Goal: Communication & Community: Answer question/provide support

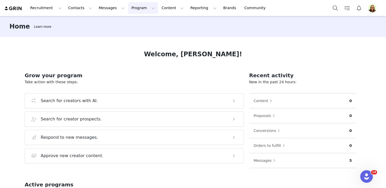
click at [140, 14] on button "Program Program" at bounding box center [143, 8] width 30 height 12
click at [142, 26] on link "Activations" at bounding box center [140, 23] width 41 height 10
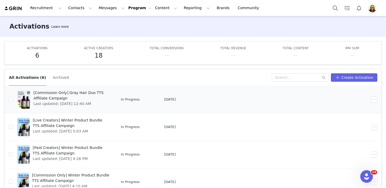
scroll to position [28, 0]
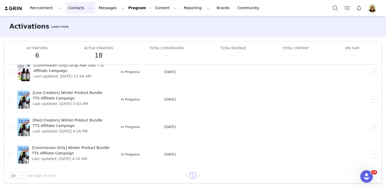
click at [83, 13] on button "Contacts Contacts" at bounding box center [80, 8] width 30 height 12
click at [81, 24] on div "Creators" at bounding box center [82, 23] width 35 height 6
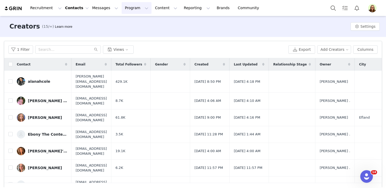
click at [135, 6] on button "Program Program" at bounding box center [136, 8] width 30 height 12
click at [136, 18] on link "Activations" at bounding box center [140, 23] width 41 height 10
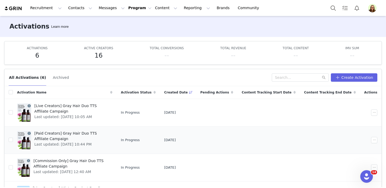
click at [65, 132] on span "[Paid Creators] Gray Hair Duo TTS Affiliate Campaign" at bounding box center [71, 136] width 75 height 11
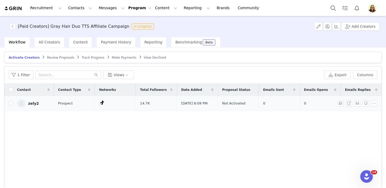
click at [29, 104] on div "zely2" at bounding box center [33, 104] width 11 height 4
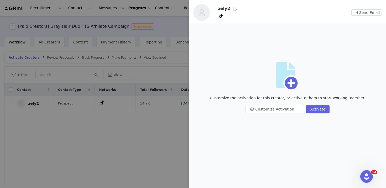
click at [235, 8] on button "button" at bounding box center [235, 8] width 8 height 8
click at [142, 6] on div at bounding box center [193, 94] width 386 height 188
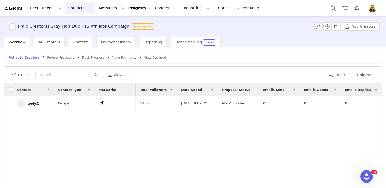
click at [68, 9] on button "Contacts Contacts" at bounding box center [80, 8] width 30 height 12
click at [70, 30] on p "Prospects" at bounding box center [75, 33] width 18 height 6
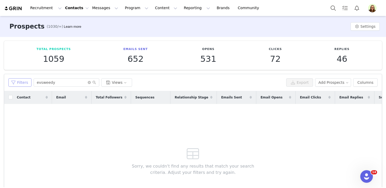
click at [22, 86] on button "Filters" at bounding box center [19, 82] width 23 height 8
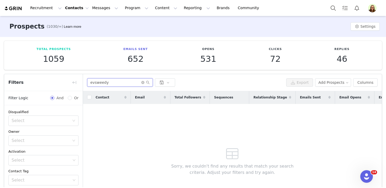
click at [106, 83] on input "evsweedy" at bounding box center [120, 82] width 66 height 8
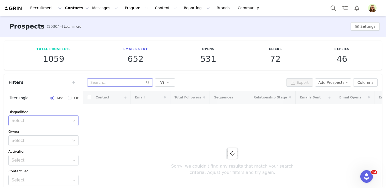
click at [46, 121] on div "Select" at bounding box center [41, 120] width 58 height 5
click at [46, 138] on li "No" at bounding box center [43, 141] width 70 height 8
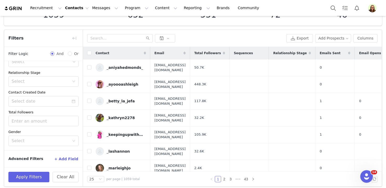
scroll to position [47, 0]
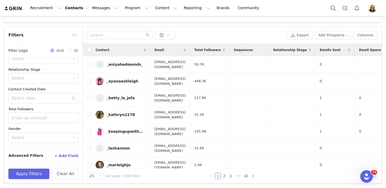
click at [63, 155] on button "+ Add Field" at bounding box center [66, 156] width 24 height 8
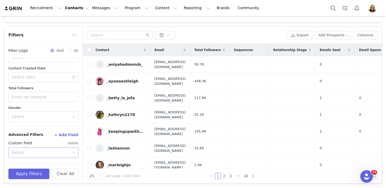
click at [51, 156] on div "Select" at bounding box center [42, 153] width 60 height 10
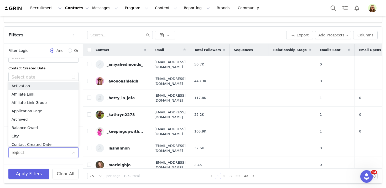
type input "repl"
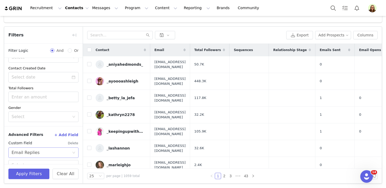
scroll to position [106, 0]
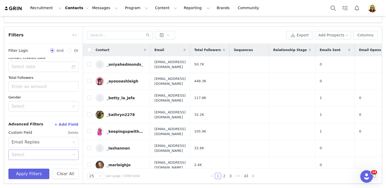
click at [45, 156] on div "Select" at bounding box center [41, 154] width 58 height 5
click at [45, 163] on li "Has replied to an email" at bounding box center [43, 166] width 70 height 8
click at [63, 122] on button "+ Add Field" at bounding box center [66, 124] width 24 height 8
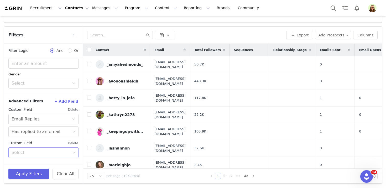
click at [51, 153] on div "Select" at bounding box center [41, 152] width 58 height 5
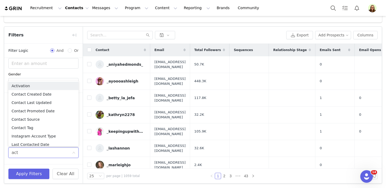
type input "acti"
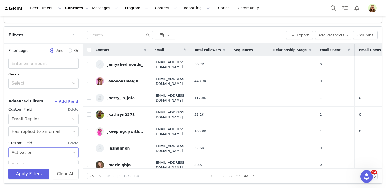
scroll to position [149, 0]
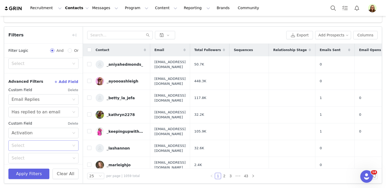
click at [47, 145] on div "Select" at bounding box center [41, 145] width 58 height 5
click at [43, 173] on li "None" at bounding box center [43, 174] width 70 height 8
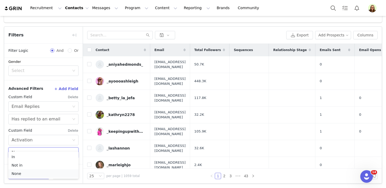
scroll to position [141, 0]
click at [41, 177] on button "Apply Filters" at bounding box center [28, 174] width 41 height 10
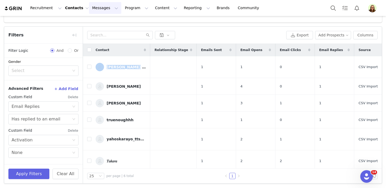
scroll to position [0, 83]
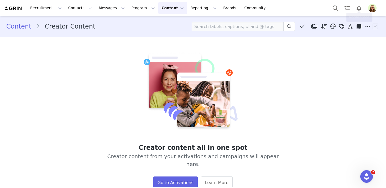
click at [369, 3] on div at bounding box center [355, 8] width 52 height 12
click at [371, 8] on img "Profile" at bounding box center [372, 8] width 8 height 8
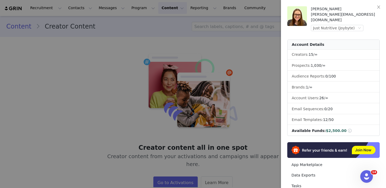
click at [152, 16] on div at bounding box center [193, 94] width 386 height 188
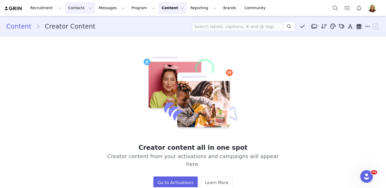
click at [86, 9] on button "Contacts Contacts" at bounding box center [80, 8] width 30 height 12
click at [88, 20] on link "Creators" at bounding box center [81, 23] width 41 height 10
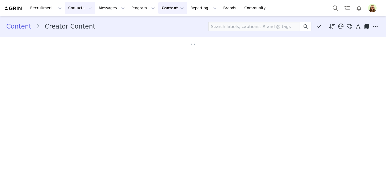
click at [76, 10] on button "Contacts Contacts" at bounding box center [80, 8] width 30 height 12
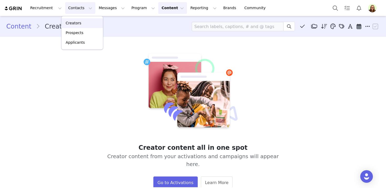
click at [79, 22] on p "Creators" at bounding box center [74, 23] width 16 height 6
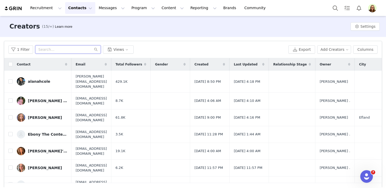
click at [52, 47] on input "text" at bounding box center [68, 49] width 66 height 8
paste input "alanahcole"
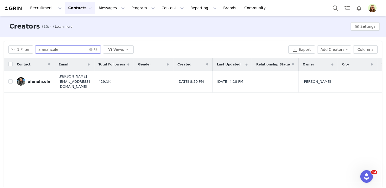
click at [74, 47] on input "alanahcole" at bounding box center [68, 49] width 66 height 8
paste input "milannlynn"
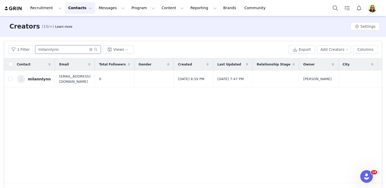
click at [46, 49] on input "milannlynn" at bounding box center [68, 49] width 66 height 8
paste input "randaally"
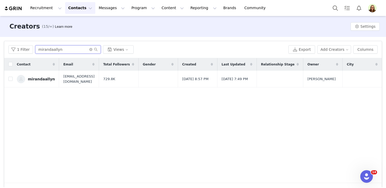
click at [68, 49] on input "mirandaallyn" at bounding box center [68, 49] width 66 height 8
paste input "seaswan6"
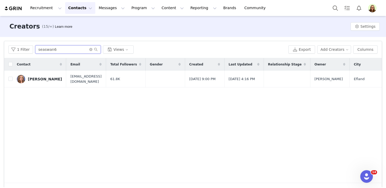
type input "seaswan6"
click at [75, 12] on button "Contacts Contacts" at bounding box center [80, 8] width 30 height 12
click at [75, 32] on p "Prospects" at bounding box center [75, 33] width 18 height 6
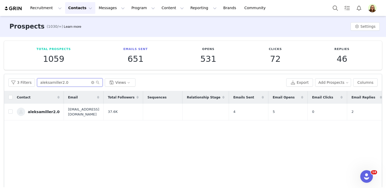
click at [61, 85] on input "aleksamiller2.0" at bounding box center [70, 82] width 66 height 8
paste input "thatlagirl_shop"
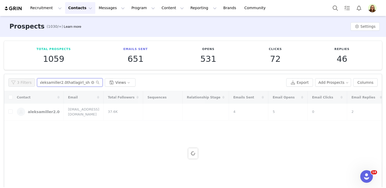
paste input "text"
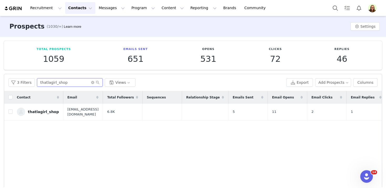
click at [58, 81] on input "thatlagirl_shop" at bounding box center [70, 82] width 66 height 8
paste input "zely2"
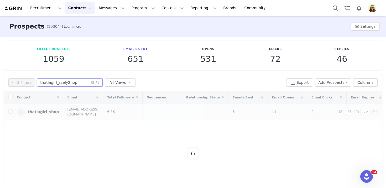
paste input "zely2"
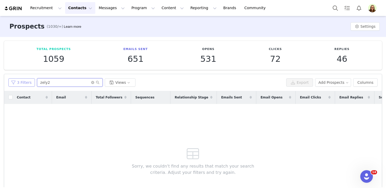
type input "zely2"
click at [28, 83] on button "3 Filters" at bounding box center [21, 82] width 27 height 8
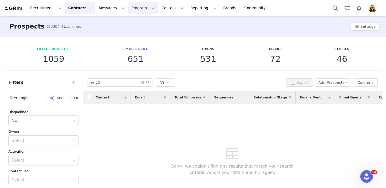
click at [129, 9] on button "Program Program" at bounding box center [143, 8] width 30 height 12
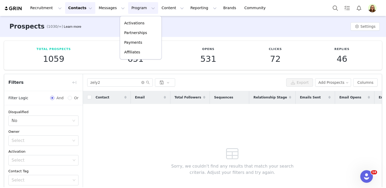
click at [76, 12] on button "Contacts Contacts" at bounding box center [80, 8] width 30 height 12
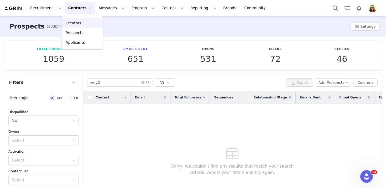
click at [77, 25] on p "Creators" at bounding box center [74, 23] width 16 height 6
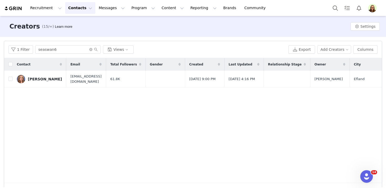
click at [66, 55] on div "1 Filter seaswan6 Views Export Add Creators Columns" at bounding box center [192, 49] width 377 height 17
click at [66, 50] on input "seaswan6" at bounding box center [68, 49] width 66 height 8
paste input "zely2"
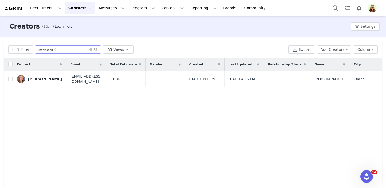
type input "zely2"
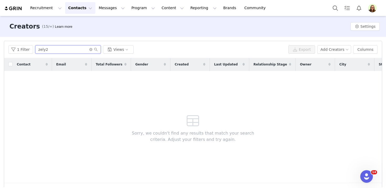
click at [64, 50] on input "zely2" at bounding box center [68, 49] width 66 height 8
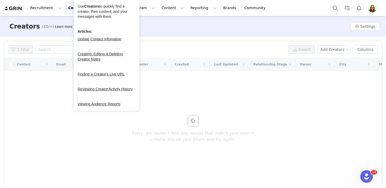
click at [74, 8] on div "Use Creators to quickly find a creator, their content, and your messages with t…" at bounding box center [107, 55] width 66 height 111
click at [69, 8] on button "Contacts Contacts" at bounding box center [80, 8] width 30 height 12
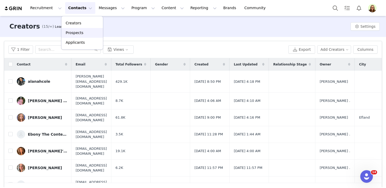
click at [64, 33] on link "Prospects" at bounding box center [81, 33] width 41 height 10
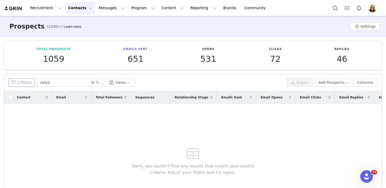
click at [21, 83] on button "3 Filters" at bounding box center [21, 82] width 27 height 8
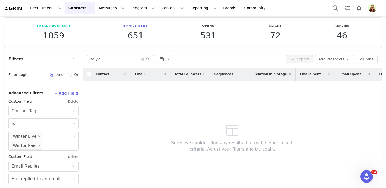
scroll to position [47, 0]
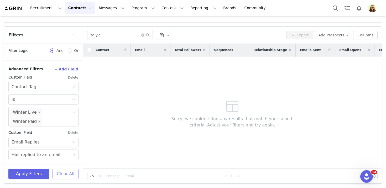
click at [60, 172] on button "Clear All" at bounding box center [65, 174] width 26 height 10
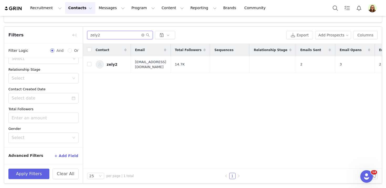
click at [97, 35] on input "zely2" at bounding box center [120, 35] width 66 height 8
paste input "grey.roots"
click at [94, 35] on input "grey.roots" at bounding box center [120, 35] width 66 height 8
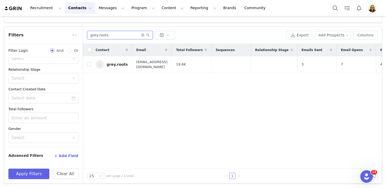
click at [94, 35] on input "grey.roots" at bounding box center [120, 35] width 66 height 8
paste input "evsweed"
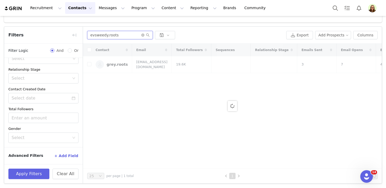
paste input "text"
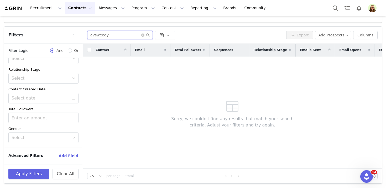
type input "evsweedy"
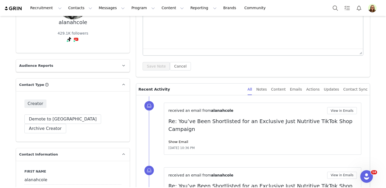
scroll to position [94, 0]
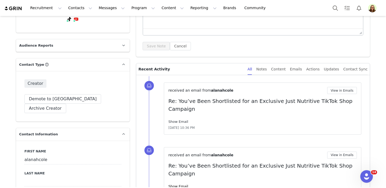
click at [174, 120] on link "Show Email" at bounding box center [178, 122] width 20 height 4
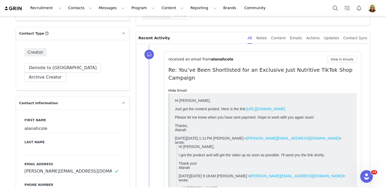
scroll to position [117, 0]
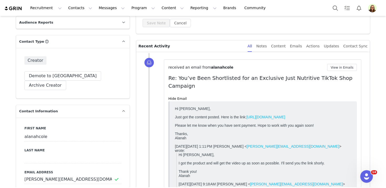
click at [285, 118] on link "https://www.tiktok.com/t/ZTMNdoEAq/" at bounding box center [265, 117] width 39 height 4
click at [333, 66] on button "View in Emails" at bounding box center [342, 67] width 30 height 7
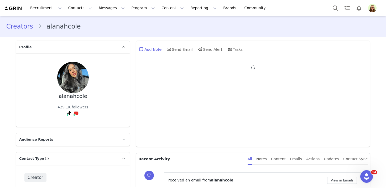
type input "+1 (United States)"
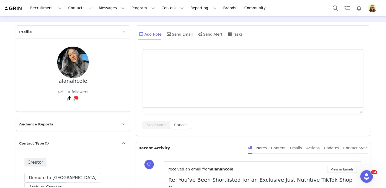
scroll to position [63, 0]
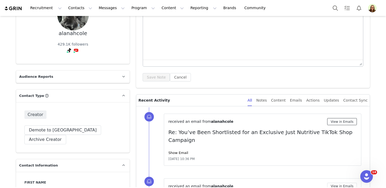
click at [333, 119] on button "View in Emails" at bounding box center [342, 121] width 30 height 7
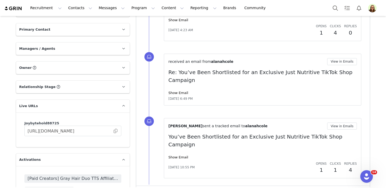
scroll to position [711, 0]
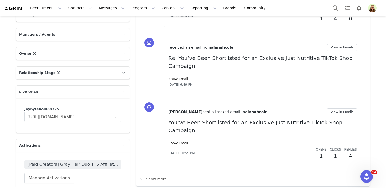
click at [58, 152] on div "[Paid Creators] Gray Hair Duo TTS Affiliate Campaign Manage Activations" at bounding box center [73, 172] width 114 height 40
click at [59, 162] on span "[Paid Creators] Gray Hair Duo TTS Affiliate Campaign" at bounding box center [73, 165] width 91 height 6
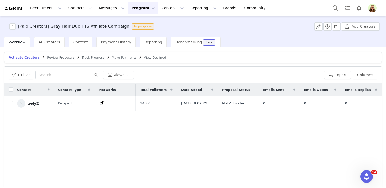
click at [122, 59] on span "Make Payments" at bounding box center [124, 58] width 25 height 4
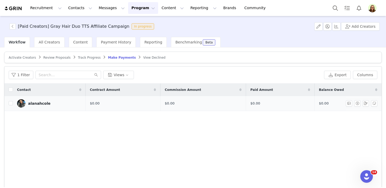
click at [20, 104] on img at bounding box center [21, 103] width 8 height 8
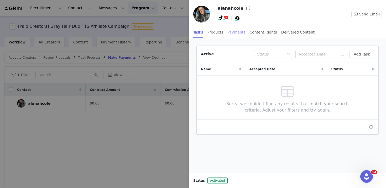
click at [238, 33] on div "Payments" at bounding box center [236, 33] width 18 height 12
click at [348, 50] on div "Active Type Status Manage Payments" at bounding box center [288, 54] width 182 height 17
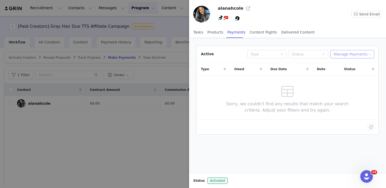
click at [348, 53] on button "Manage Payments" at bounding box center [352, 54] width 44 height 8
click at [349, 73] on span "Add Payable" at bounding box center [353, 73] width 23 height 6
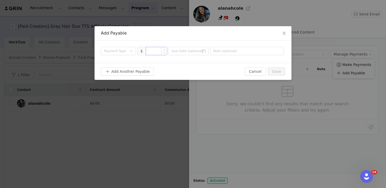
click at [153, 50] on input at bounding box center [156, 51] width 21 height 8
click at [125, 50] on div "Payment Type" at bounding box center [115, 51] width 23 height 5
type input "1,000"
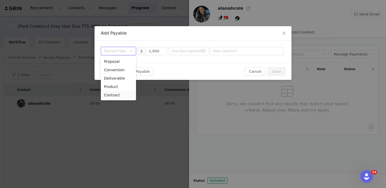
click at [125, 94] on li "Contract" at bounding box center [118, 95] width 35 height 8
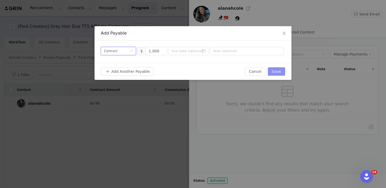
click at [269, 70] on button "Save" at bounding box center [276, 71] width 17 height 8
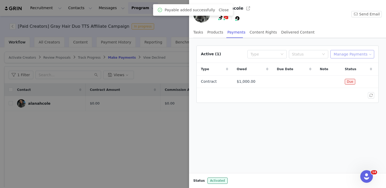
click at [349, 54] on button "Manage Payments" at bounding box center [352, 54] width 44 height 8
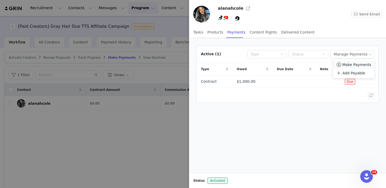
click at [347, 65] on span "Make Payments" at bounding box center [356, 65] width 29 height 6
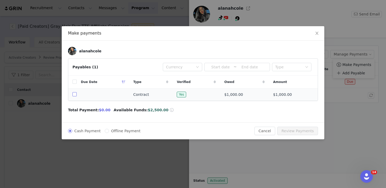
click at [74, 96] on input "checkbox" at bounding box center [74, 94] width 4 height 4
checkbox input "true"
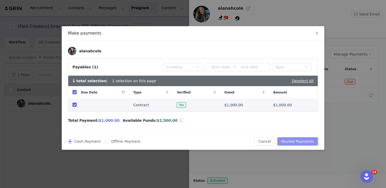
click at [301, 141] on button "Review Payments" at bounding box center [297, 141] width 41 height 8
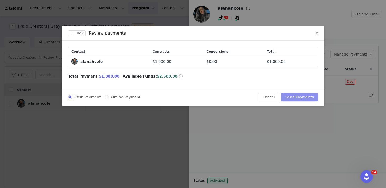
click at [297, 98] on button "Send Payments" at bounding box center [299, 97] width 37 height 8
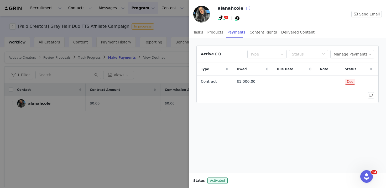
click at [244, 7] on button "button" at bounding box center [248, 8] width 8 height 8
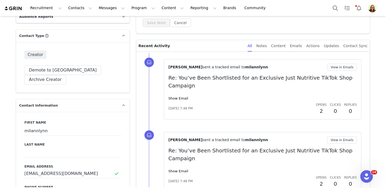
scroll to position [132, 0]
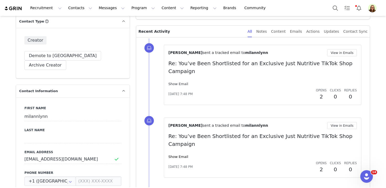
click at [183, 82] on link "Show Email" at bounding box center [178, 84] width 20 height 4
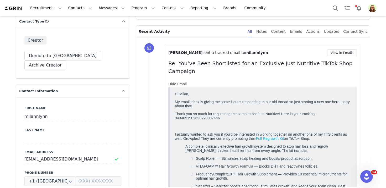
scroll to position [0, 0]
click at [208, 119] on p "Thank you so much for requesting the samples for Just Nutritive! Here is your t…" at bounding box center [263, 116] width 177 height 8
copy p "9434651902690228037446"
click at [341, 55] on button "View in Emails" at bounding box center [342, 52] width 30 height 7
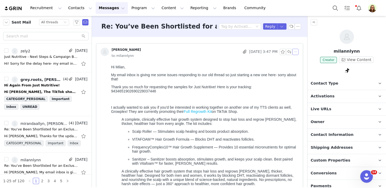
click at [295, 52] on button "button" at bounding box center [295, 52] width 6 height 6
click at [297, 59] on li "Reply All" at bounding box center [303, 61] width 22 height 8
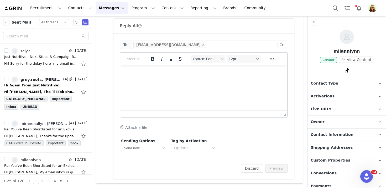
scroll to position [265, 0]
click at [169, 78] on html at bounding box center [203, 72] width 167 height 14
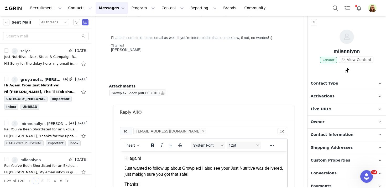
scroll to position [183, 0]
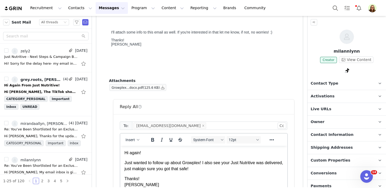
click at [178, 171] on p "Just wanted to follow up about Growplex! I also see your Just Nutritive was del…" at bounding box center [203, 166] width 158 height 12
drag, startPoint x: 219, startPoint y: 170, endPoint x: 256, endPoint y: 171, distance: 37.5
click at [256, 171] on p "Just wanted to follow up about Growplex! I also see your Just Nutritive was del…" at bounding box center [203, 166] width 158 height 12
drag, startPoint x: 256, startPoint y: 171, endPoint x: 217, endPoint y: 166, distance: 39.7
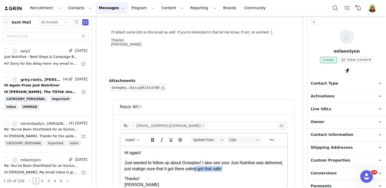
click at [217, 172] on p "Just wanted to follow up about Growplex! I also see your Just Nutritive was del…" at bounding box center [203, 166] width 158 height 12
click at [158, 171] on p "Just wanted to follow up about Growplex! I also see your Just Nutritive was del…" at bounding box center [203, 166] width 158 height 12
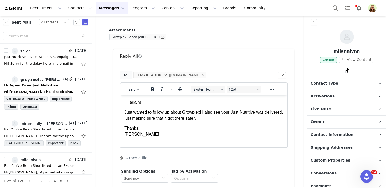
scroll to position [1, 0]
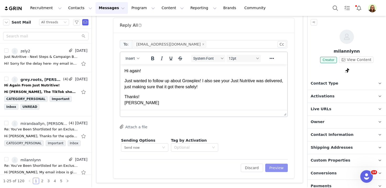
click at [282, 168] on button "Preview" at bounding box center [276, 168] width 23 height 8
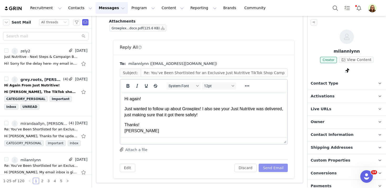
scroll to position [0, 0]
click at [278, 165] on button "Send Email" at bounding box center [272, 168] width 29 height 8
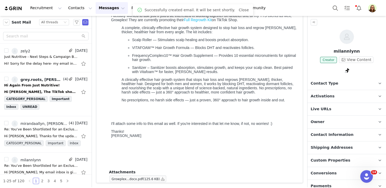
scroll to position [92, 0]
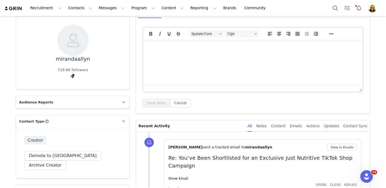
scroll to position [102, 0]
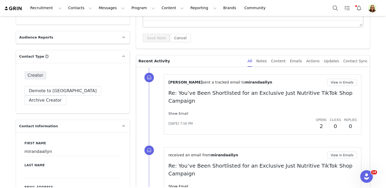
click at [173, 112] on link "Show Email" at bounding box center [178, 114] width 20 height 4
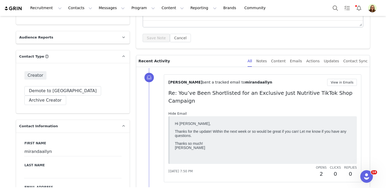
scroll to position [0, 0]
click at [338, 81] on button "View in Emails" at bounding box center [342, 82] width 30 height 7
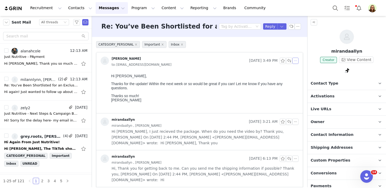
click at [295, 61] on button "button" at bounding box center [295, 61] width 6 height 6
click at [296, 70] on li "Reply All" at bounding box center [303, 70] width 22 height 8
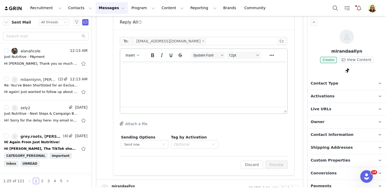
click at [228, 76] on html at bounding box center [203, 68] width 167 height 14
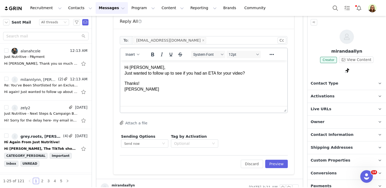
click at [172, 69] on p "Hi Miranda, Just wanted to follow up to see if you had an ETA for your video?" at bounding box center [203, 71] width 158 height 12
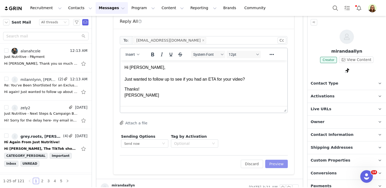
click at [273, 162] on button "Preview" at bounding box center [276, 164] width 23 height 8
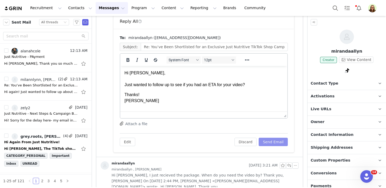
scroll to position [0, 0]
click at [268, 142] on button "Send Email" at bounding box center [272, 142] width 29 height 8
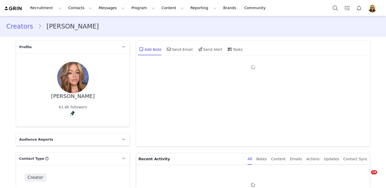
type input "+1 ([GEOGRAPHIC_DATA])"
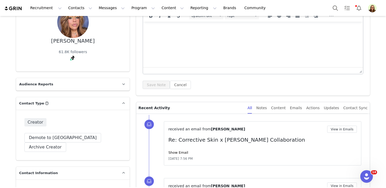
scroll to position [82, 0]
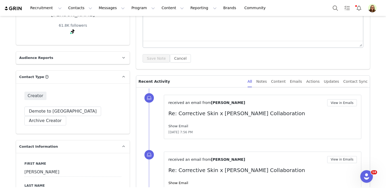
click at [175, 126] on link "Show Email" at bounding box center [178, 126] width 20 height 4
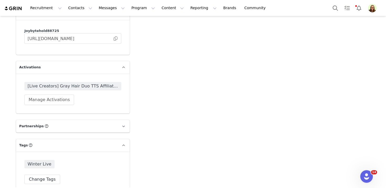
scroll to position [769, 0]
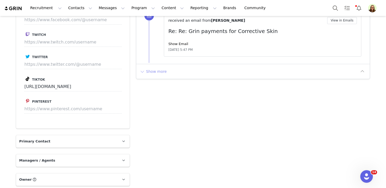
click at [159, 70] on button "Show more" at bounding box center [153, 71] width 28 height 8
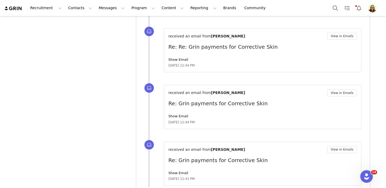
scroll to position [1233, 0]
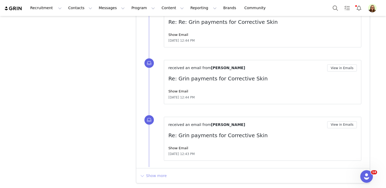
click at [161, 175] on button "Show more" at bounding box center [153, 176] width 28 height 8
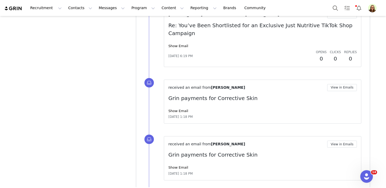
scroll to position [1666, 0]
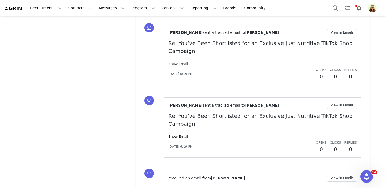
click at [174, 62] on link "Show Email" at bounding box center [178, 64] width 20 height 4
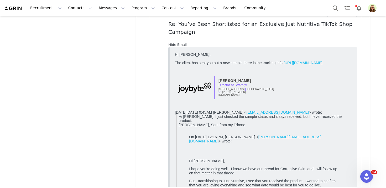
scroll to position [1669, 0]
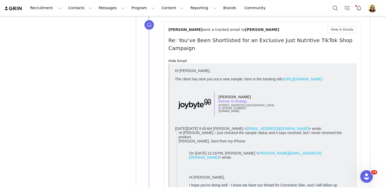
click at [283, 81] on link "https://track.shippingeasy.com/?branding_id=4a92d464-bc7a-4a05-a20c-8a57619f516…" at bounding box center [302, 79] width 39 height 4
click at [337, 31] on button "View in Emails" at bounding box center [342, 29] width 30 height 7
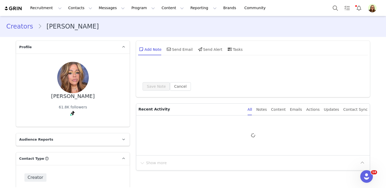
type input "+1 ([GEOGRAPHIC_DATA])"
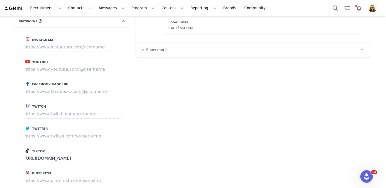
scroll to position [692, 0]
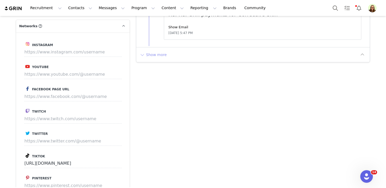
click at [153, 55] on button "Show more" at bounding box center [153, 55] width 28 height 8
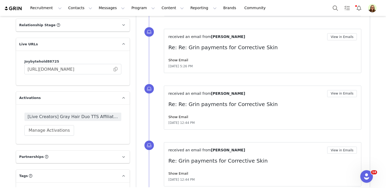
scroll to position [1139, 0]
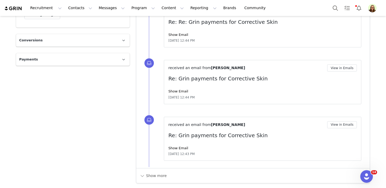
click at [156, 171] on div "Show more" at bounding box center [252, 175] width 233 height 15
click at [156, 173] on button "Show more" at bounding box center [153, 176] width 28 height 8
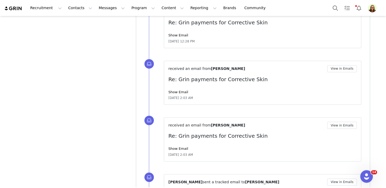
scroll to position [1724, 0]
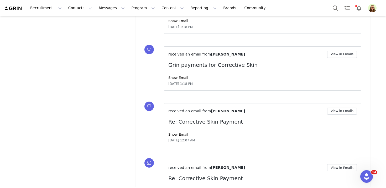
scroll to position [1514, 0]
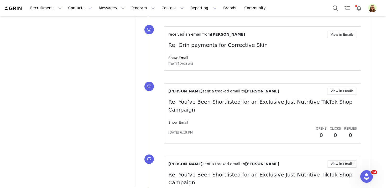
click at [175, 121] on link "Show Email" at bounding box center [178, 123] width 20 height 4
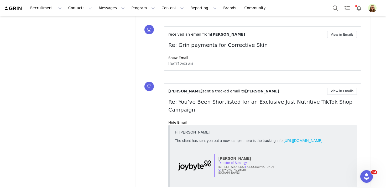
scroll to position [0, 0]
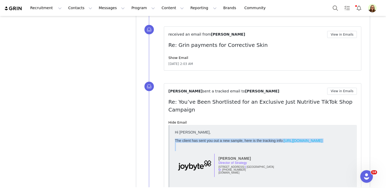
drag, startPoint x: 185, startPoint y: 161, endPoint x: 175, endPoint y: 144, distance: 20.1
click at [175, 144] on div "Hi Cherie, The client has sent you out a new sample, here is the tracking info:…" at bounding box center [263, 157] width 177 height 54
copy div "The client has sent you out a new sample, here is the tracking info: https://tr…"
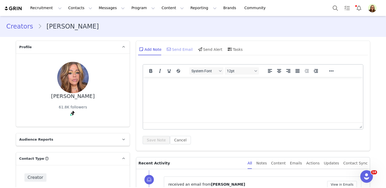
click at [184, 46] on div "Send Email" at bounding box center [179, 49] width 27 height 13
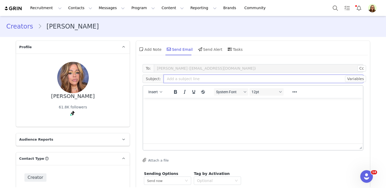
click at [175, 81] on input "text" at bounding box center [263, 79] width 200 height 8
type input "Just Nutritive"
click at [175, 109] on html at bounding box center [253, 105] width 220 height 14
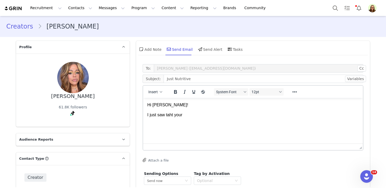
click at [169, 115] on p "I just saw taht your" at bounding box center [252, 115] width 211 height 6
click at [184, 120] on html "Hi Cherie! I just saw that your" at bounding box center [253, 110] width 220 height 24
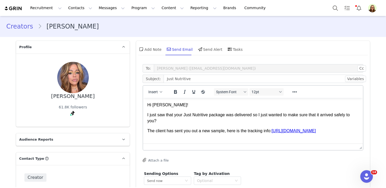
scroll to position [19, 0]
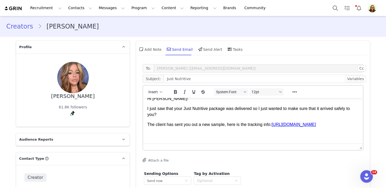
click at [223, 122] on div "The client has sent you out a new sample, here is the tracking info: https://tr…" at bounding box center [252, 125] width 211 height 6
drag, startPoint x: 274, startPoint y: 113, endPoint x: 267, endPoint y: 105, distance: 10.2
click at [267, 105] on body "Hi Cherie! I just saw that your Just Nutritive package was delivered so I just …" at bounding box center [252, 118] width 211 height 44
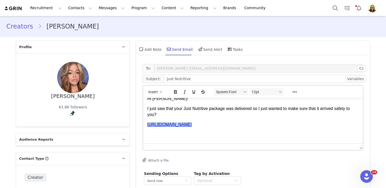
click at [270, 131] on div "Rich Text Area. Press ALT-0 for help." at bounding box center [252, 131] width 211 height 6
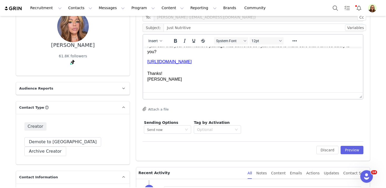
scroll to position [63, 0]
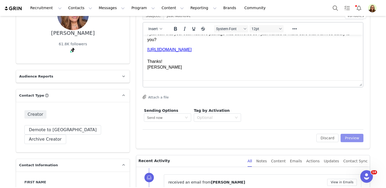
click at [349, 139] on button "Preview" at bounding box center [351, 138] width 23 height 8
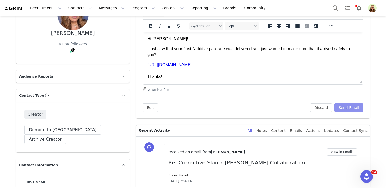
scroll to position [59, 0]
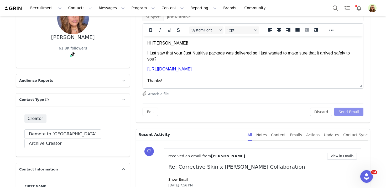
click at [343, 110] on button "Send Email" at bounding box center [348, 112] width 29 height 8
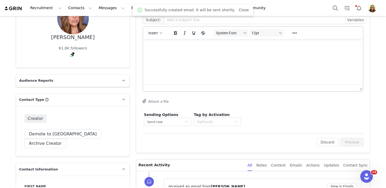
scroll to position [0, 0]
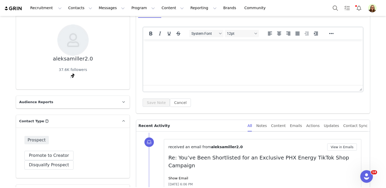
scroll to position [79, 0]
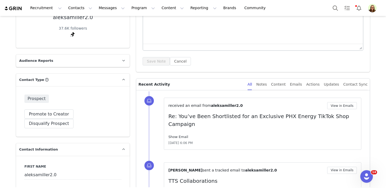
click at [181, 135] on link "Show Email" at bounding box center [178, 137] width 20 height 4
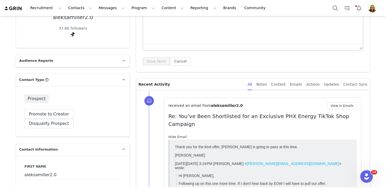
scroll to position [0, 0]
click at [181, 135] on link "Hide Email" at bounding box center [177, 137] width 18 height 4
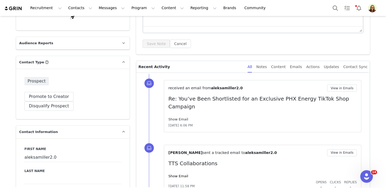
scroll to position [118, 0]
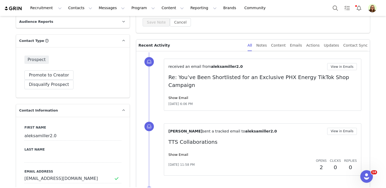
click at [177, 144] on div "Rosellen Quist sent a tracked email to aleksamiller2.0 View in Emails TTS Colla…" at bounding box center [262, 150] width 188 height 44
click at [176, 96] on link "Show Email" at bounding box center [178, 98] width 20 height 4
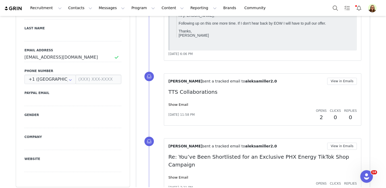
scroll to position [259, 0]
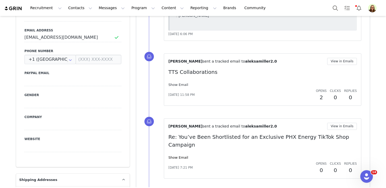
click at [175, 83] on link "Show Email" at bounding box center [178, 85] width 20 height 4
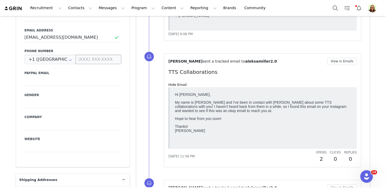
scroll to position [0, 0]
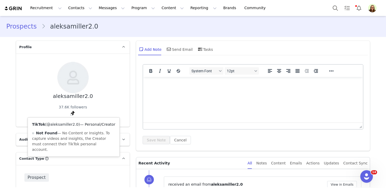
click at [68, 123] on link "@aleksamiller2.0" at bounding box center [63, 125] width 32 height 4
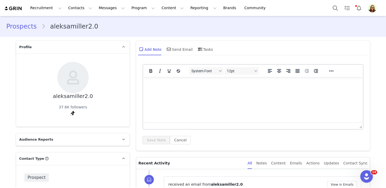
scroll to position [84, 0]
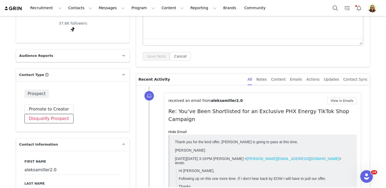
click at [73, 114] on button "Disqualify Prospect" at bounding box center [48, 118] width 49 height 9
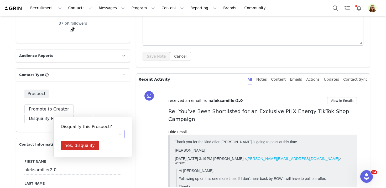
click at [88, 132] on div at bounding box center [91, 134] width 54 height 8
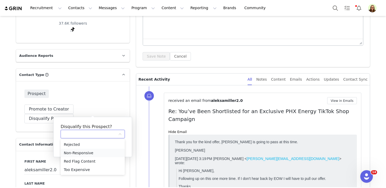
click at [80, 156] on li "Non-Responsive" at bounding box center [93, 153] width 64 height 8
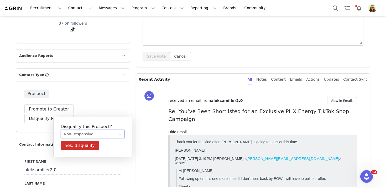
click at [79, 139] on div "Disqualify this Prospect? Non-Responsive Yes, disqualify Rejected Non-Responsiv…" at bounding box center [92, 137] width 79 height 40
click at [80, 144] on button "Yes, disqualify" at bounding box center [80, 145] width 39 height 9
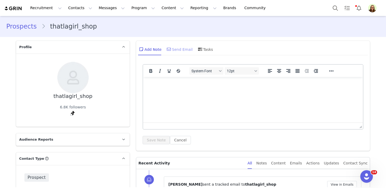
scroll to position [87, 0]
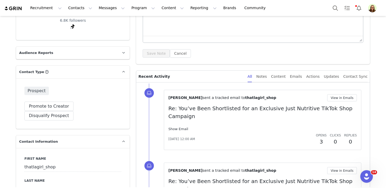
click at [172, 127] on link "Show Email" at bounding box center [178, 129] width 20 height 4
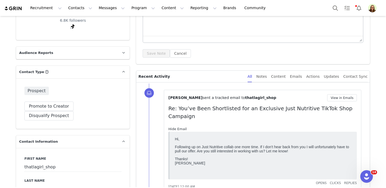
scroll to position [0, 0]
click at [331, 97] on button "View in Emails" at bounding box center [342, 97] width 30 height 7
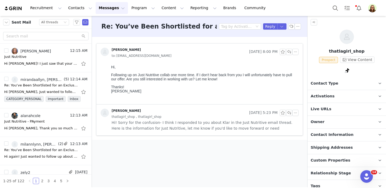
click at [327, 85] on span "Contact Type" at bounding box center [324, 84] width 28 height 6
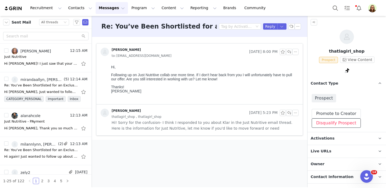
click at [324, 121] on button "Disqualify Prospect" at bounding box center [335, 123] width 49 height 9
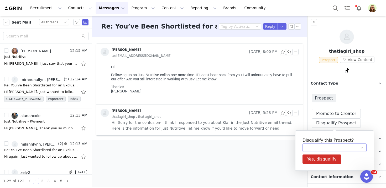
click at [320, 151] on div at bounding box center [332, 148] width 54 height 8
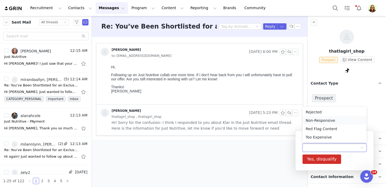
click at [319, 119] on li "Non-Responsive" at bounding box center [334, 120] width 64 height 8
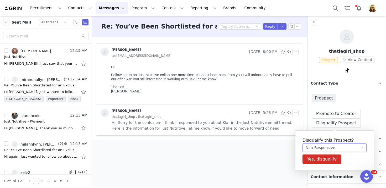
click at [317, 165] on div "Disqualify this Prospect? Non-Responsive Yes, disqualify Rejected Non-Responsiv…" at bounding box center [334, 151] width 79 height 40
click at [317, 161] on button "Yes, disqualify" at bounding box center [321, 159] width 39 height 9
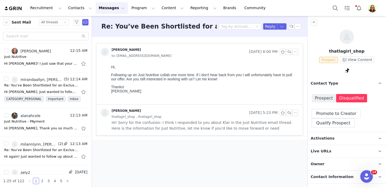
click at [324, 142] on p "Activations" at bounding box center [340, 139] width 66 height 13
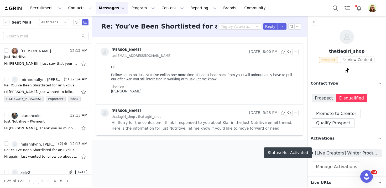
click at [325, 154] on span "[Live Creators] Winter Product Bundle TTS Affiliate Campaign" at bounding box center [347, 153] width 64 height 6
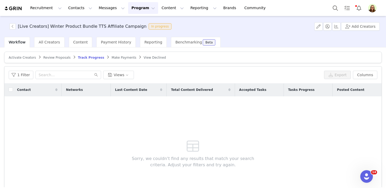
click at [49, 56] on span "Review Proposals" at bounding box center [56, 58] width 27 height 4
click at [23, 58] on span "Activate Creators" at bounding box center [22, 58] width 27 height 4
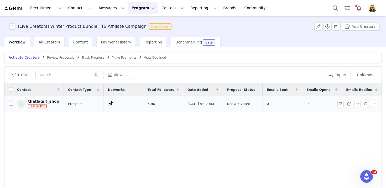
click at [11, 104] on input "checkbox" at bounding box center [11, 104] width 4 height 4
checkbox input "true"
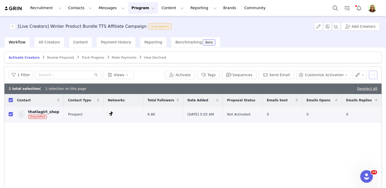
click at [369, 76] on button "button" at bounding box center [373, 75] width 8 height 8
click at [370, 75] on button "button" at bounding box center [373, 75] width 8 height 8
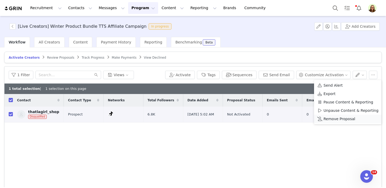
click at [344, 120] on span "Remove Proposal" at bounding box center [339, 119] width 32 height 6
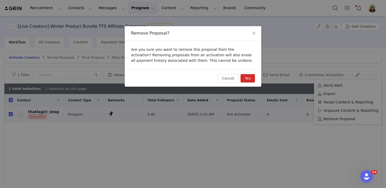
click at [251, 75] on button "Yes" at bounding box center [247, 78] width 14 height 8
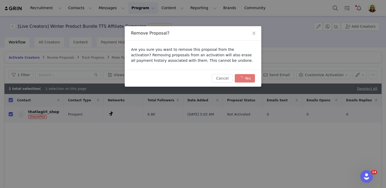
checkbox input "false"
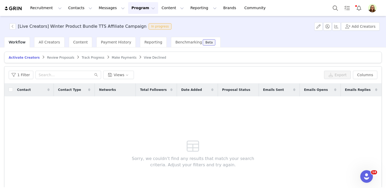
click at [128, 8] on button "Program Program" at bounding box center [143, 8] width 30 height 12
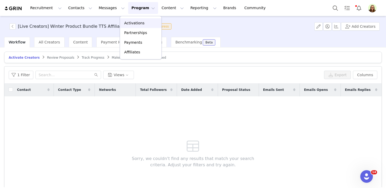
click at [130, 22] on p "Activations" at bounding box center [134, 23] width 20 height 6
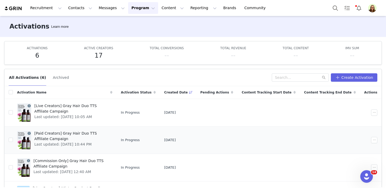
click at [49, 137] on span "[Paid Creators] Gray Hair Duo TTS Affiliate Campaign" at bounding box center [71, 136] width 75 height 11
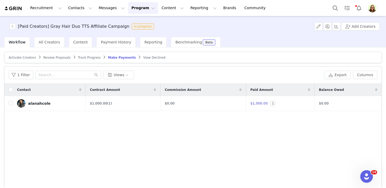
click at [26, 59] on span "Activate Creators" at bounding box center [22, 58] width 27 height 4
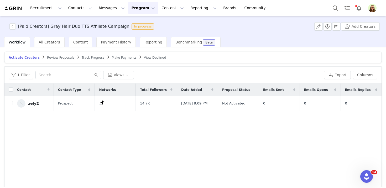
click at [128, 9] on button "Program Program" at bounding box center [143, 8] width 30 height 12
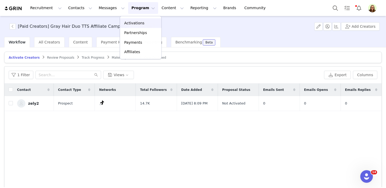
click at [128, 20] on link "Activations" at bounding box center [140, 23] width 41 height 10
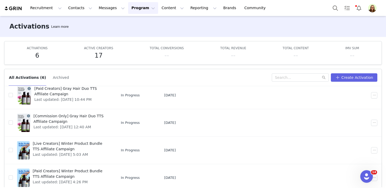
scroll to position [68, 0]
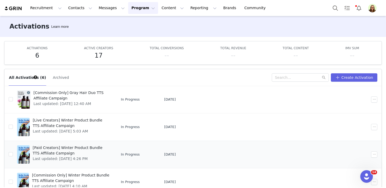
click at [76, 152] on span "[Paid Creators] Winter Product Bundle TTS Affiliate Campaign" at bounding box center [71, 150] width 77 height 11
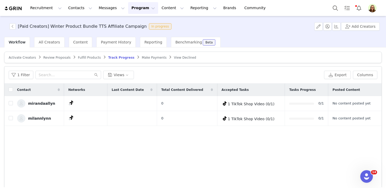
click at [17, 58] on span "Activate Creators" at bounding box center [22, 58] width 27 height 4
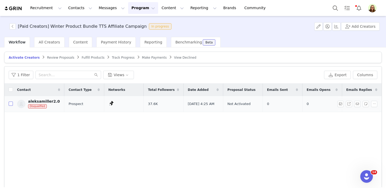
click at [9, 102] on input "checkbox" at bounding box center [11, 104] width 4 height 4
checkbox input "true"
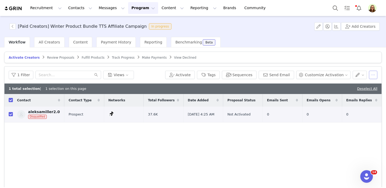
click at [376, 71] on button "button" at bounding box center [373, 75] width 8 height 8
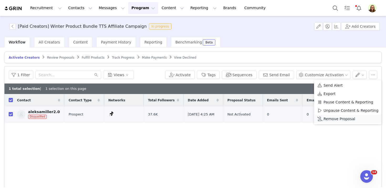
click at [334, 121] on span "Remove Proposal" at bounding box center [339, 119] width 32 height 6
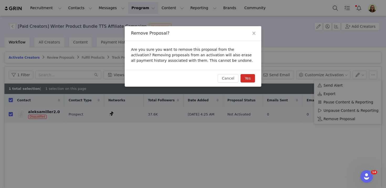
click at [253, 77] on button "Yes" at bounding box center [247, 78] width 14 height 8
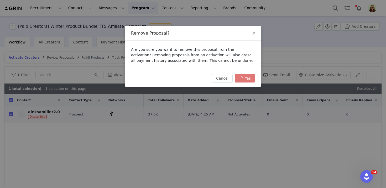
checkbox input "false"
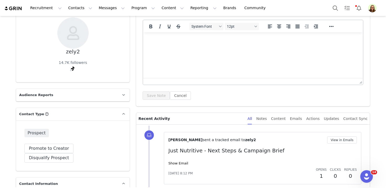
scroll to position [112, 0]
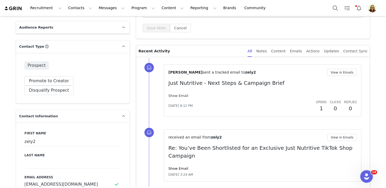
click at [177, 97] on link "Show Email" at bounding box center [178, 96] width 20 height 4
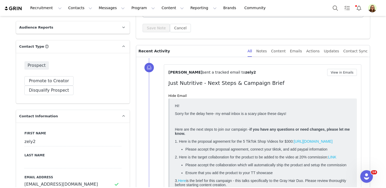
scroll to position [0, 0]
click at [343, 70] on button "View in Emails" at bounding box center [342, 72] width 30 height 7
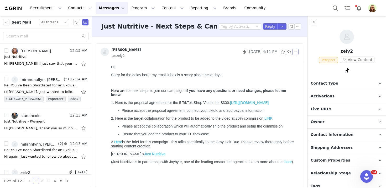
click at [295, 54] on button "button" at bounding box center [295, 52] width 6 height 6
click at [295, 61] on li "Reply All" at bounding box center [303, 61] width 22 height 8
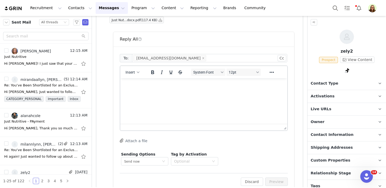
scroll to position [199, 0]
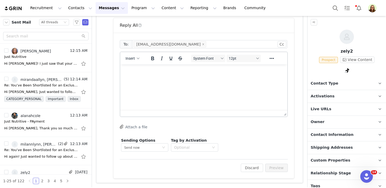
click at [189, 79] on html at bounding box center [203, 72] width 167 height 14
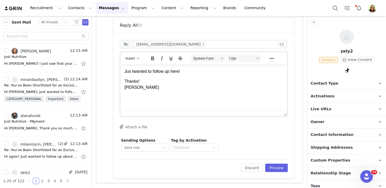
click at [140, 73] on p "Jus twanted to follow up here!" at bounding box center [203, 72] width 158 height 6
click at [275, 167] on button "Preview" at bounding box center [276, 168] width 23 height 8
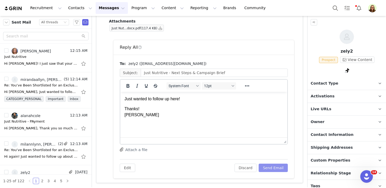
scroll to position [0, 0]
click at [275, 166] on button "Send Email" at bounding box center [272, 168] width 29 height 8
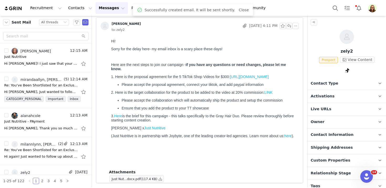
scroll to position [26, 0]
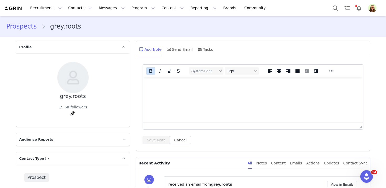
scroll to position [65, 0]
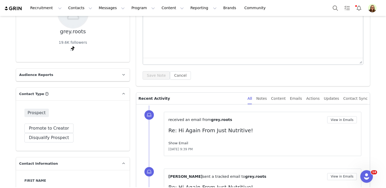
click at [179, 143] on link "Show Email" at bounding box center [178, 143] width 20 height 4
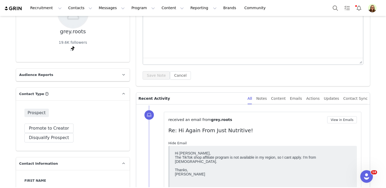
scroll to position [0, 0]
click at [73, 133] on button "Disqualify Prospect" at bounding box center [48, 137] width 49 height 9
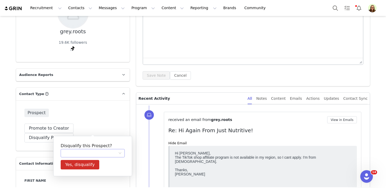
click at [95, 153] on div at bounding box center [91, 154] width 54 height 8
click at [87, 136] on li "Red Flag Content" at bounding box center [93, 134] width 64 height 8
click at [84, 154] on div "Red Flag Content" at bounding box center [80, 154] width 32 height 8
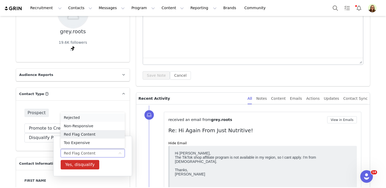
click at [83, 118] on li "Rejected" at bounding box center [93, 118] width 64 height 8
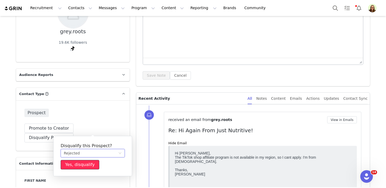
click at [83, 163] on button "Yes, disqualify" at bounding box center [80, 164] width 39 height 9
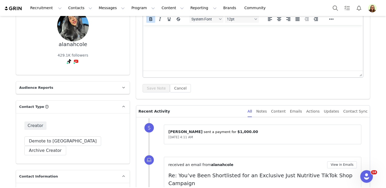
scroll to position [97, 0]
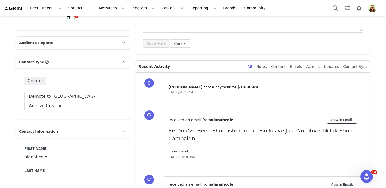
click at [334, 120] on button "View in Emails" at bounding box center [342, 120] width 30 height 7
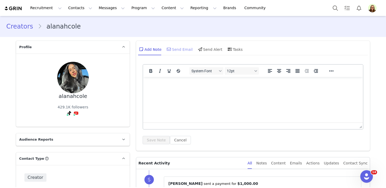
click at [178, 47] on div "Send Email" at bounding box center [179, 49] width 27 height 13
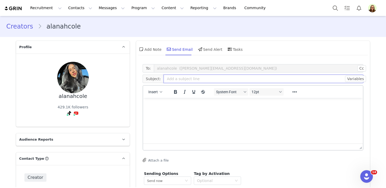
click at [187, 76] on input "text" at bounding box center [263, 79] width 200 height 8
type input "Just Nutritive - PAyment"
click at [178, 112] on html at bounding box center [253, 105] width 220 height 14
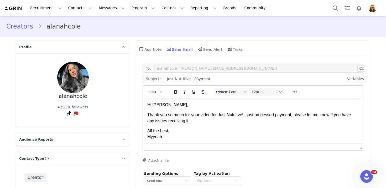
click at [200, 116] on p "Thank you so much for your video for Just Nutritive! I just processed payment, …" at bounding box center [252, 118] width 211 height 12
click at [153, 137] on p "All the best, Myyriah" at bounding box center [252, 134] width 211 height 12
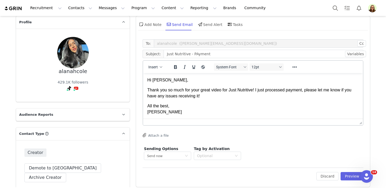
scroll to position [63, 0]
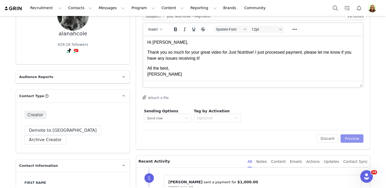
click at [353, 137] on button "Preview" at bounding box center [351, 139] width 23 height 8
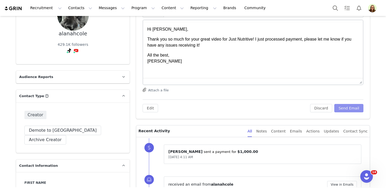
scroll to position [0, 0]
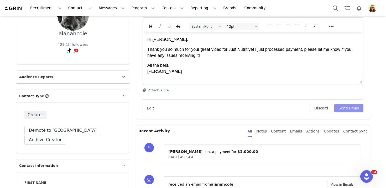
click at [346, 108] on button "Send Email" at bounding box center [348, 108] width 29 height 8
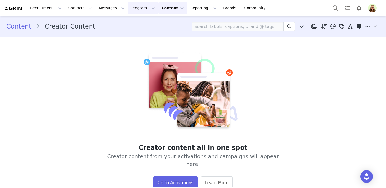
click at [135, 4] on button "Program Program" at bounding box center [143, 8] width 30 height 12
click at [136, 20] on p "Activations" at bounding box center [134, 23] width 20 height 6
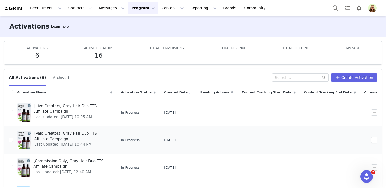
click at [72, 135] on span "[Paid Creators] Gray Hair Duo TTS Affiliate Campaign" at bounding box center [71, 136] width 75 height 11
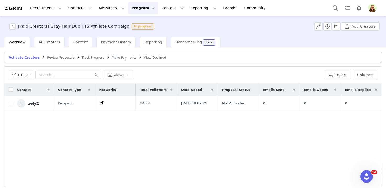
click at [63, 57] on span "Review Proposals" at bounding box center [60, 58] width 27 height 4
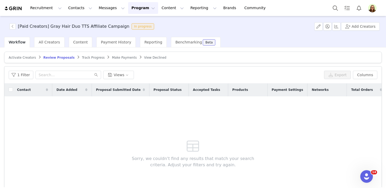
click at [83, 57] on span "Track Progress" at bounding box center [93, 58] width 23 height 4
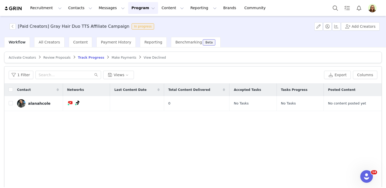
click at [33, 57] on span "Activate Creators" at bounding box center [22, 58] width 27 height 4
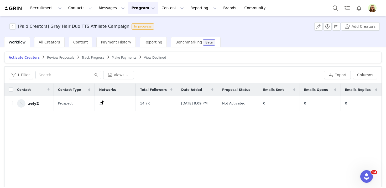
click at [130, 7] on button "Program Program" at bounding box center [143, 8] width 30 height 12
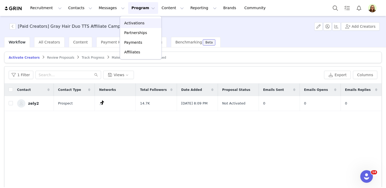
click at [131, 20] on p "Activations" at bounding box center [134, 23] width 20 height 6
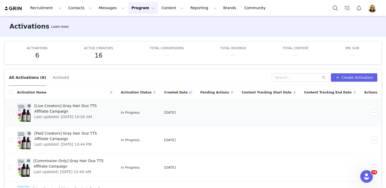
click at [49, 114] on span "Last updated: Sep 10, 2025 10:05 AM" at bounding box center [71, 117] width 75 height 6
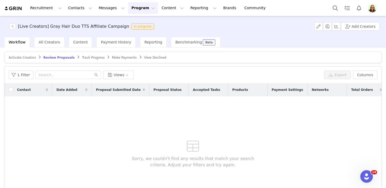
click at [25, 56] on span "Activate Creators" at bounding box center [22, 58] width 27 height 4
click at [94, 58] on span "Track Progress" at bounding box center [93, 58] width 23 height 4
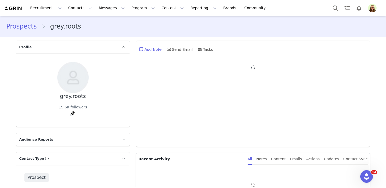
type input "+1 ([GEOGRAPHIC_DATA])"
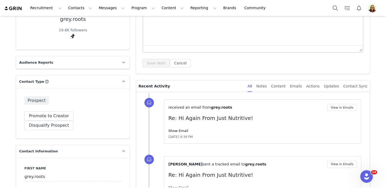
scroll to position [83, 0]
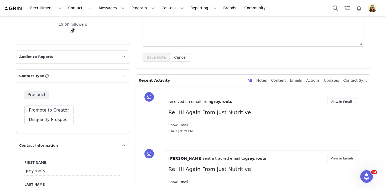
click at [172, 125] on link "Show Email" at bounding box center [178, 125] width 20 height 4
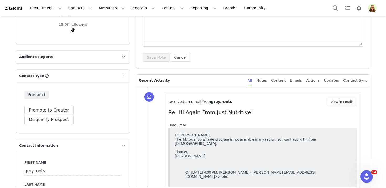
scroll to position [0, 0]
click at [172, 125] on link "Hide Email" at bounding box center [177, 125] width 18 height 4
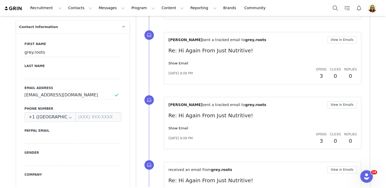
scroll to position [203, 0]
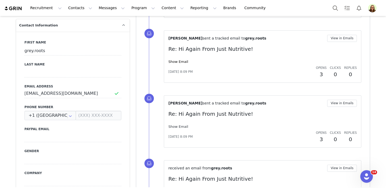
click at [183, 125] on link "Show Email" at bounding box center [178, 127] width 20 height 4
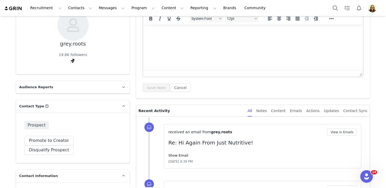
scroll to position [67, 0]
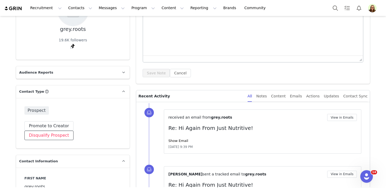
click at [73, 131] on button "Disqualify Prospect" at bounding box center [48, 135] width 49 height 9
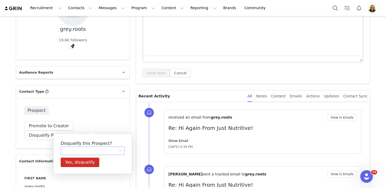
click at [102, 149] on div at bounding box center [91, 151] width 54 height 8
click at [86, 115] on li "Rejected" at bounding box center [93, 115] width 64 height 8
click at [84, 160] on button "Yes, disqualify" at bounding box center [80, 162] width 39 height 9
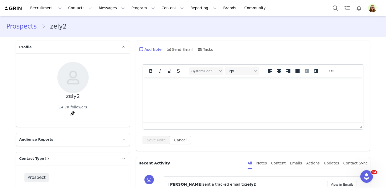
scroll to position [52, 0]
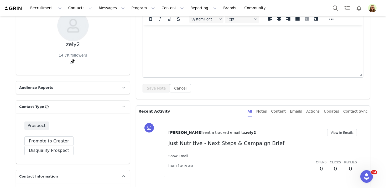
click at [179, 156] on link "Show Email" at bounding box center [178, 156] width 20 height 4
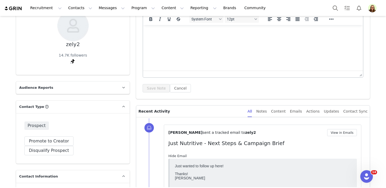
scroll to position [0, 0]
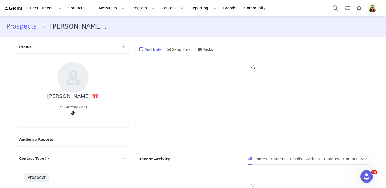
type input "+1 ([GEOGRAPHIC_DATA])"
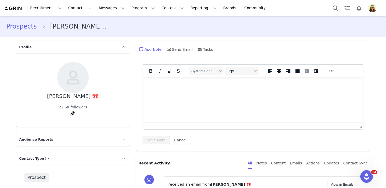
scroll to position [65, 0]
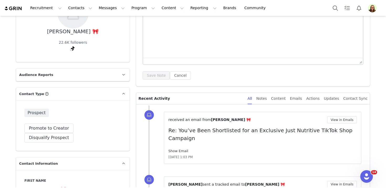
click at [178, 149] on link "Show Email" at bounding box center [178, 151] width 20 height 4
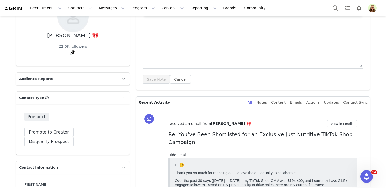
scroll to position [0, 0]
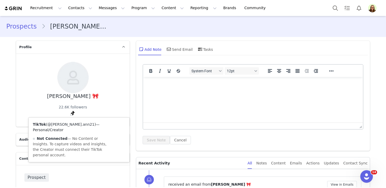
click at [63, 123] on link "@[PERSON_NAME].ann21" at bounding box center [70, 125] width 47 height 4
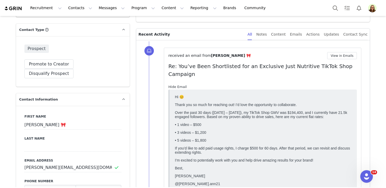
scroll to position [130, 0]
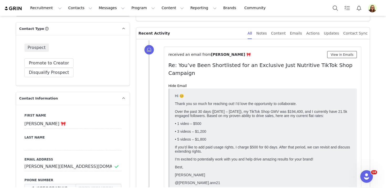
click at [330, 52] on button "View in Emails" at bounding box center [342, 54] width 30 height 7
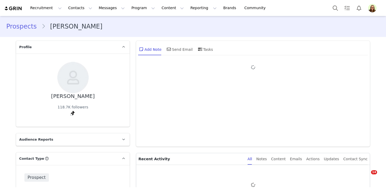
type input "+1 ([GEOGRAPHIC_DATA])"
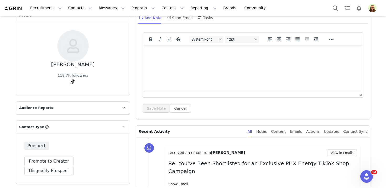
scroll to position [84, 0]
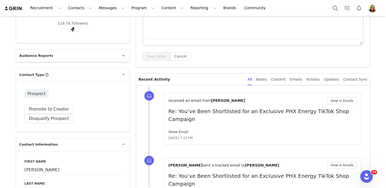
click at [181, 130] on link "Show Email" at bounding box center [178, 132] width 20 height 4
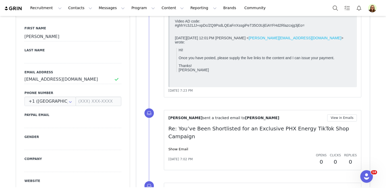
scroll to position [415, 0]
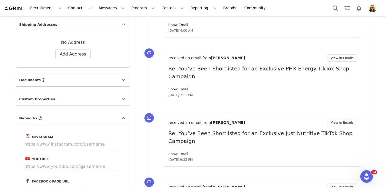
click at [178, 152] on link "Show Email" at bounding box center [178, 154] width 20 height 4
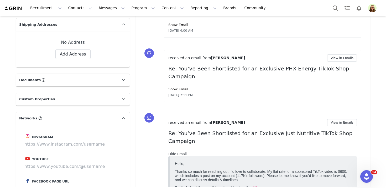
scroll to position [0, 0]
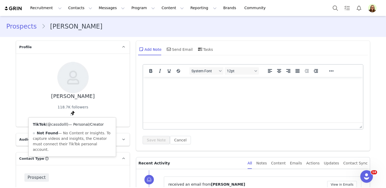
click at [64, 125] on link "@cassdolll" at bounding box center [56, 125] width 19 height 4
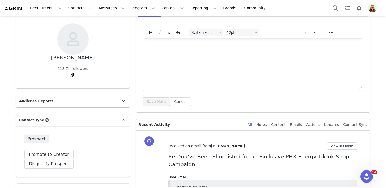
scroll to position [116, 0]
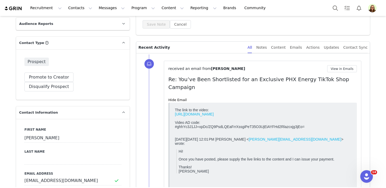
click at [183, 114] on link "https://www.tiktok.com/t/ZP8SgkWvJ/" at bounding box center [194, 114] width 39 height 4
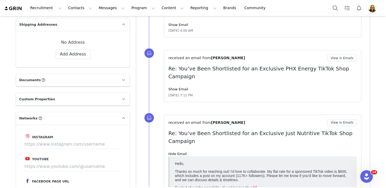
scroll to position [417, 0]
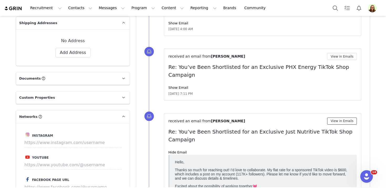
click at [341, 118] on button "View in Emails" at bounding box center [342, 121] width 30 height 7
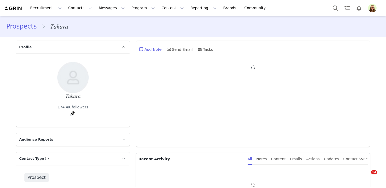
type input "+1 ([GEOGRAPHIC_DATA])"
